Goal: Task Accomplishment & Management: Manage account settings

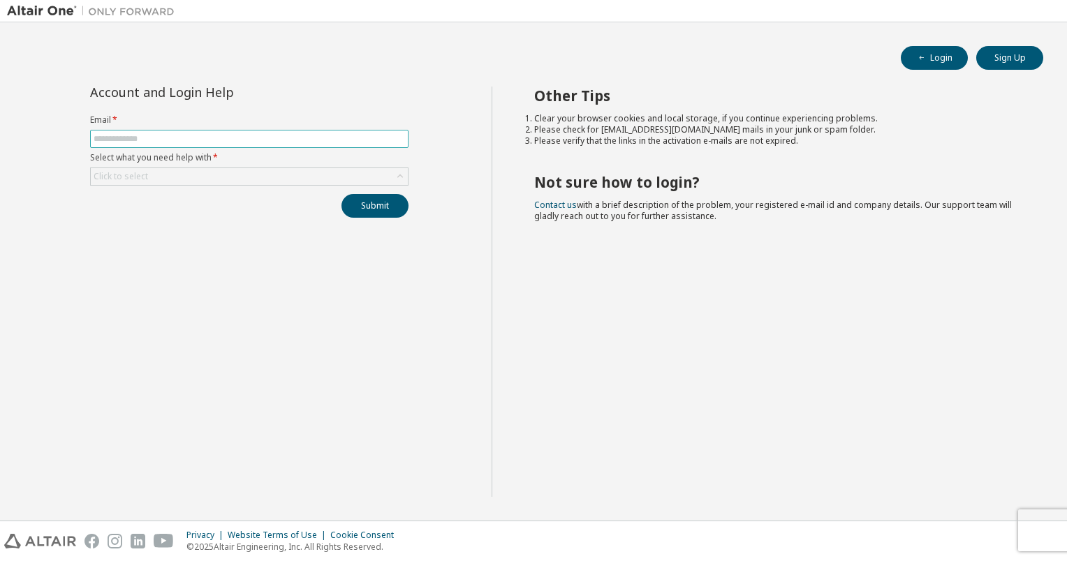
click at [222, 142] on input "text" at bounding box center [249, 138] width 311 height 11
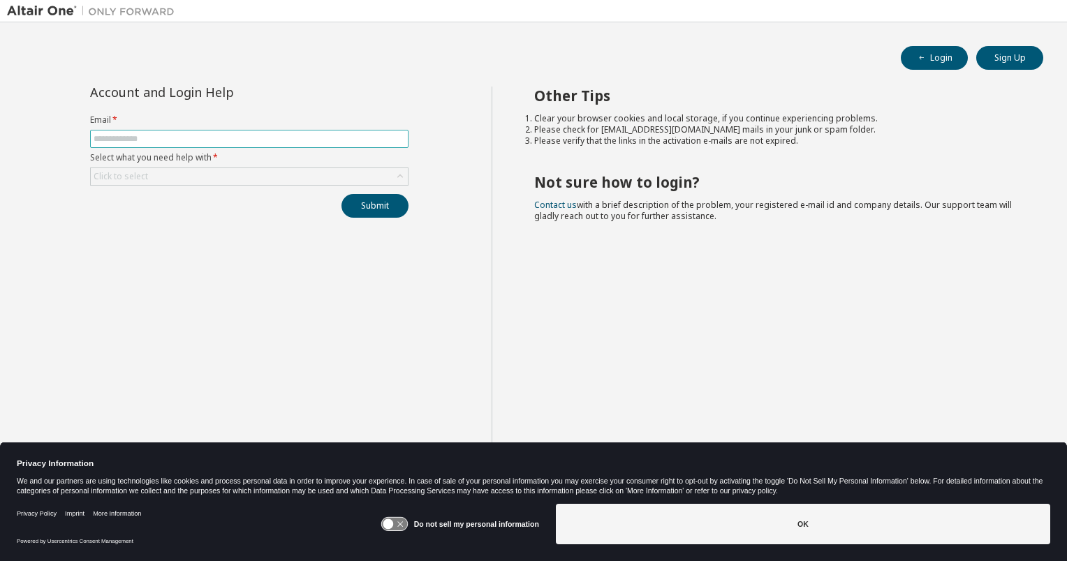
click at [162, 138] on input "text" at bounding box center [249, 138] width 311 height 11
type input "**********"
click at [185, 179] on div "Click to select" at bounding box center [249, 176] width 317 height 17
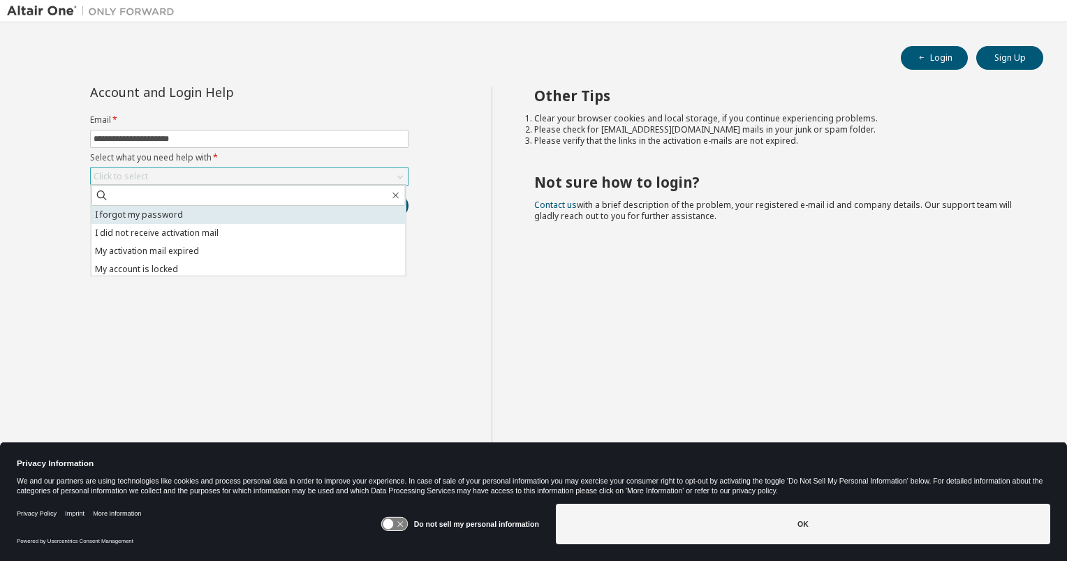
click at [172, 218] on li "I forgot my password" at bounding box center [248, 215] width 314 height 18
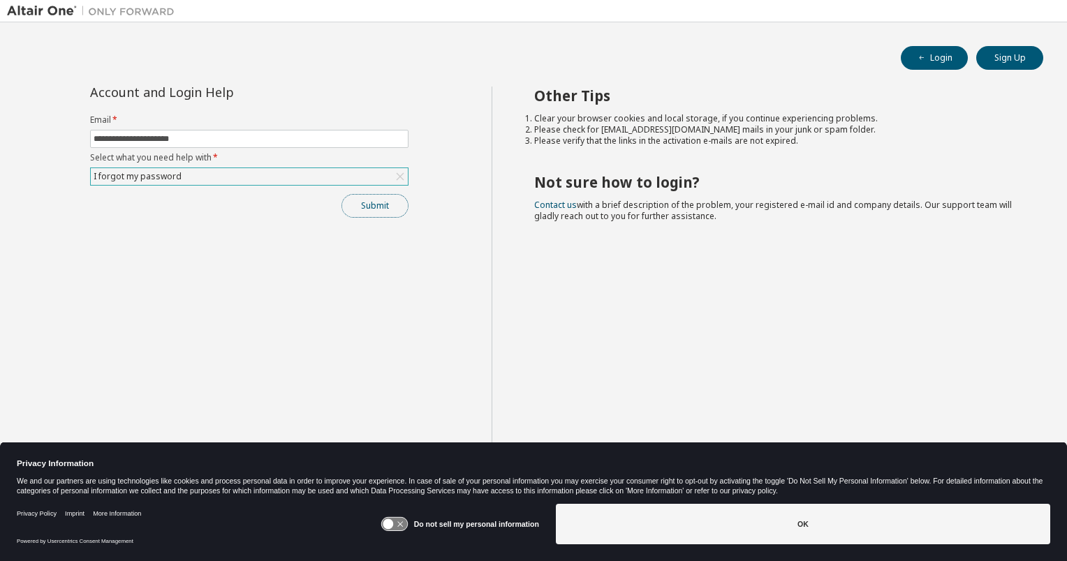
click at [373, 201] on button "Submit" at bounding box center [374, 206] width 67 height 24
click at [387, 203] on button "Submit" at bounding box center [374, 206] width 67 height 24
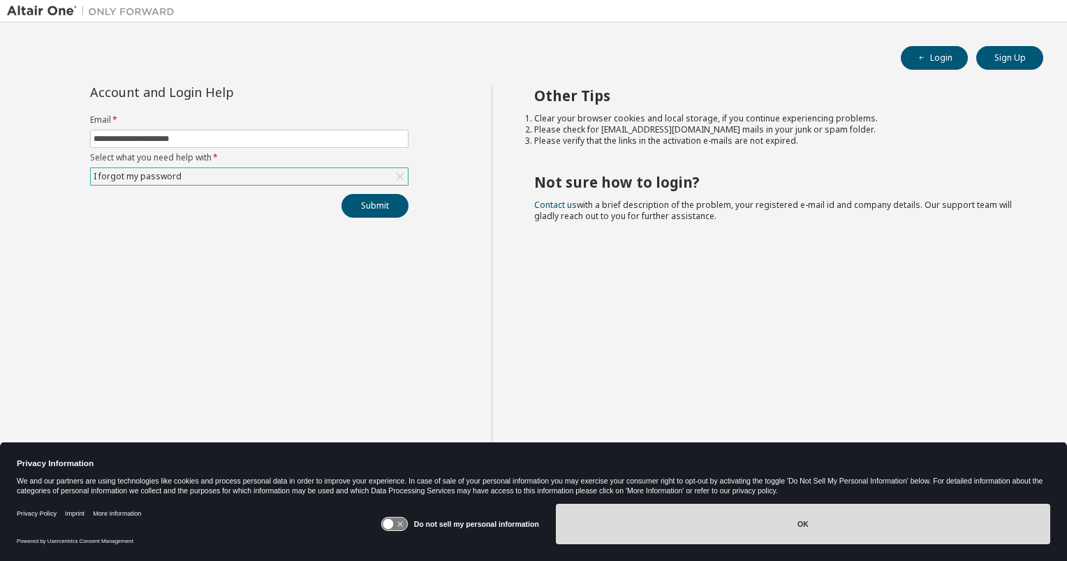
click at [779, 524] on button "OK" at bounding box center [803, 524] width 494 height 40
